Goal: Check status

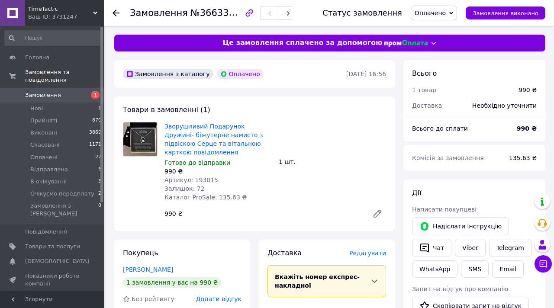
click at [65, 95] on span "Замовлення" at bounding box center [52, 95] width 55 height 8
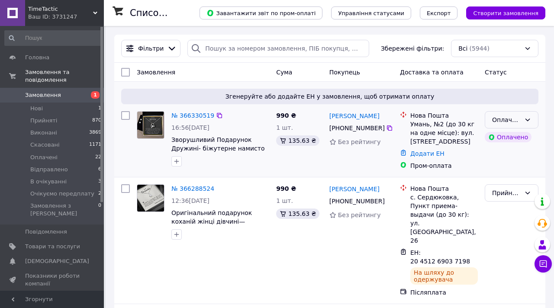
click at [503, 118] on div "Оплачено" at bounding box center [506, 120] width 29 height 10
click at [502, 139] on li "Прийнято" at bounding box center [511, 139] width 53 height 16
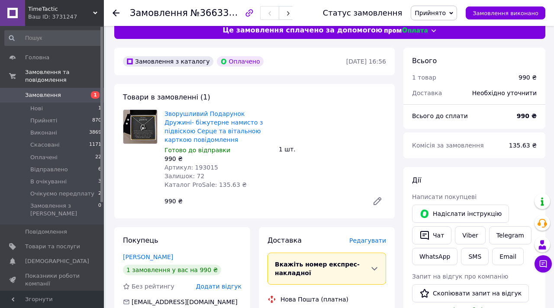
scroll to position [13, 0]
